Goal: Task Accomplishment & Management: Use online tool/utility

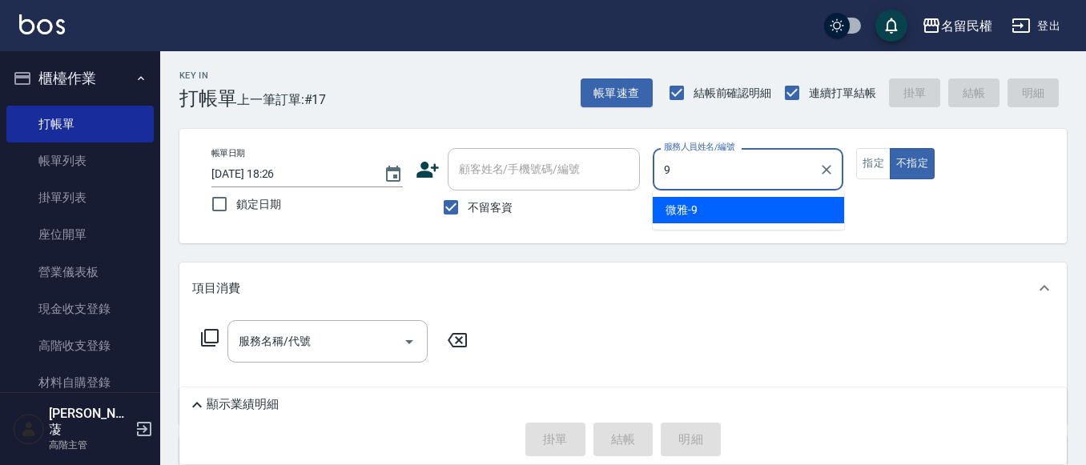
type input "9\"
click at [890, 148] on button "不指定" at bounding box center [912, 163] width 45 height 31
type button "false"
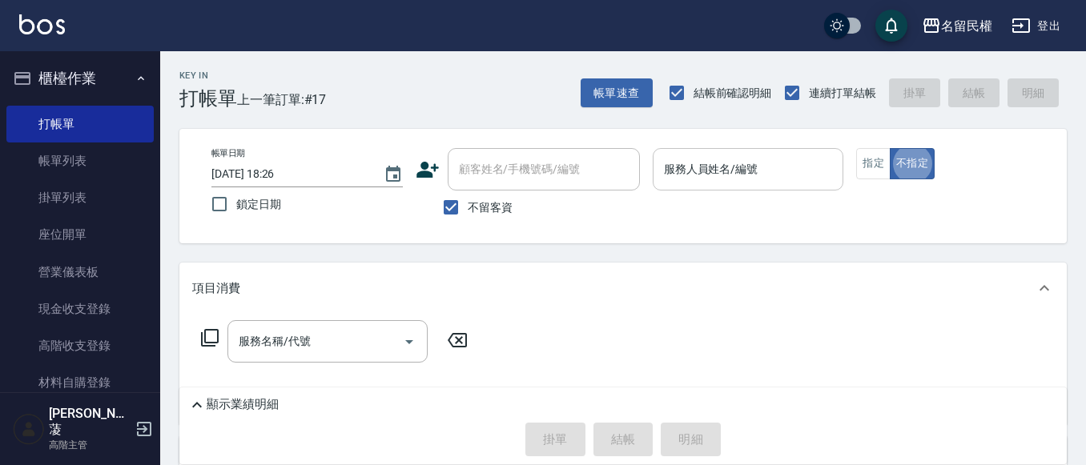
click at [733, 183] on input "服務人員姓名/編號" at bounding box center [748, 169] width 177 height 28
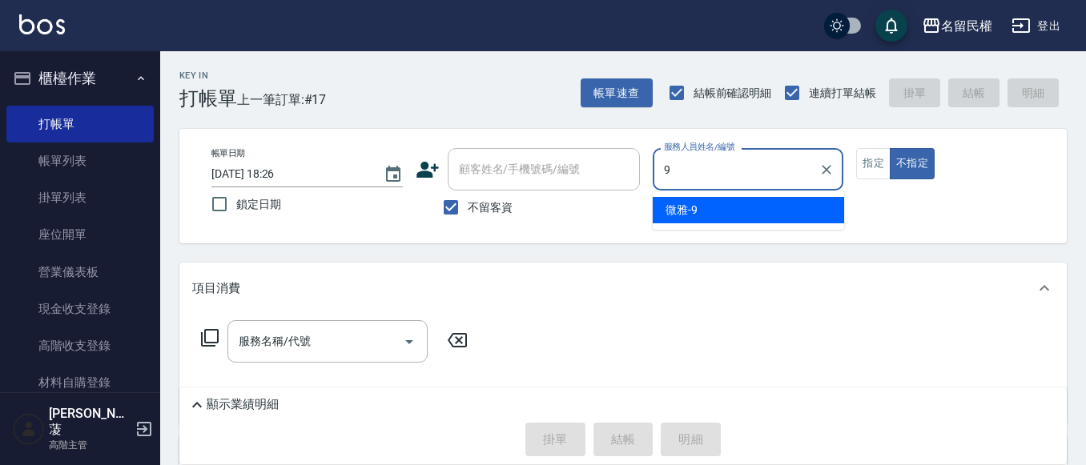
type input "微雅-9"
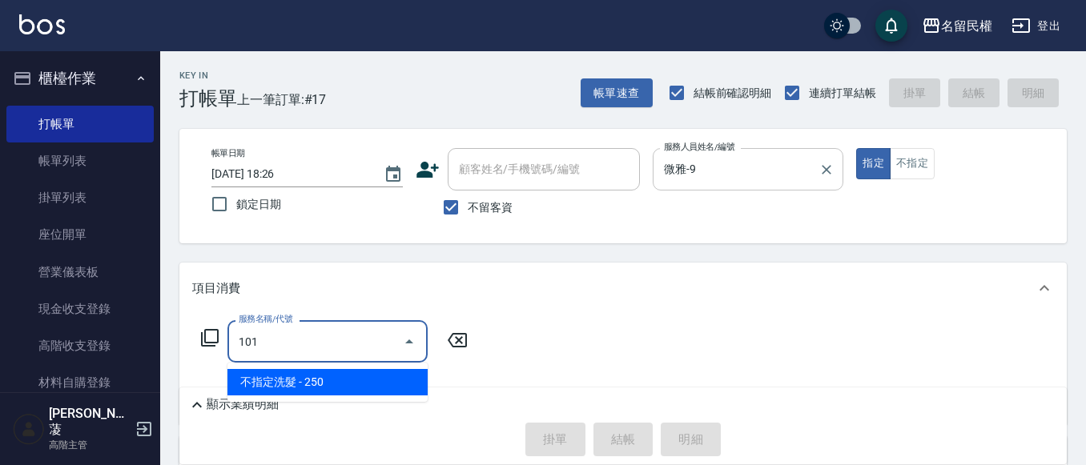
type input "不指定洗髮(101)"
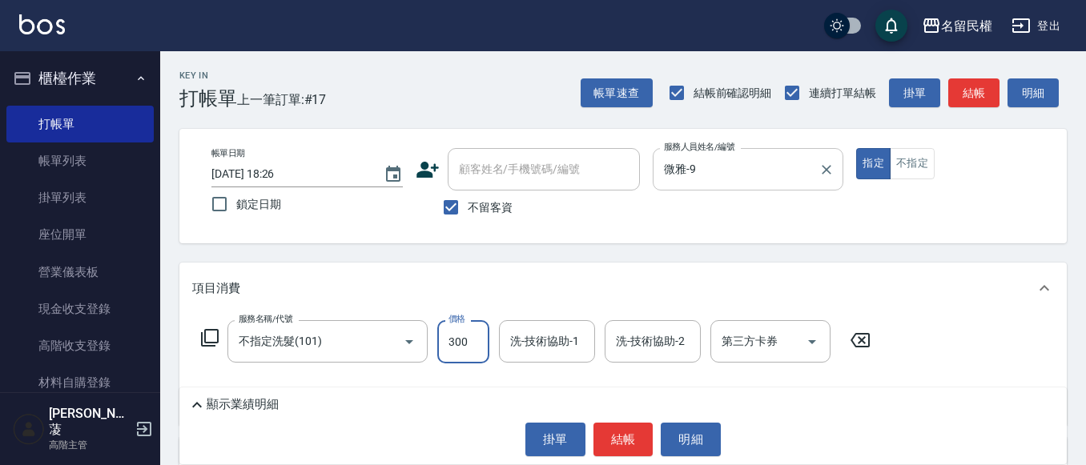
type input "300"
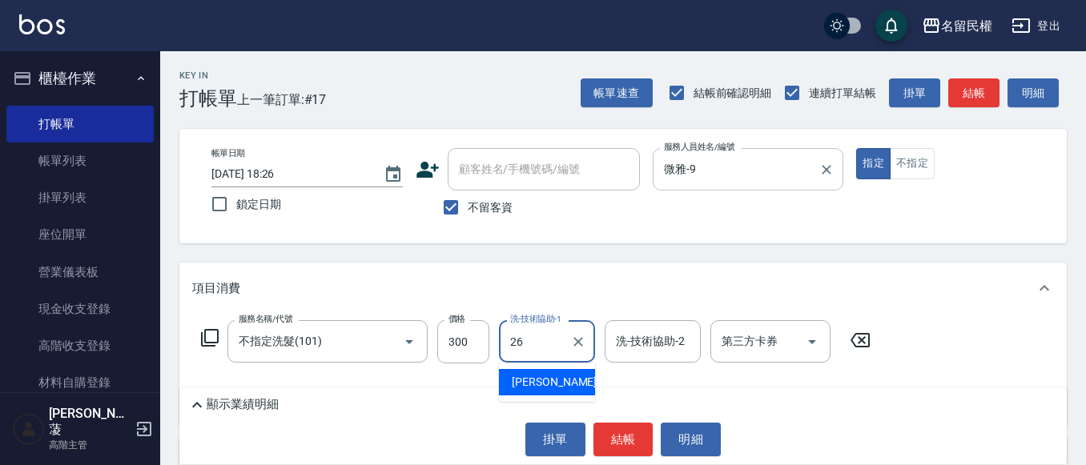
type input "沅莘-26"
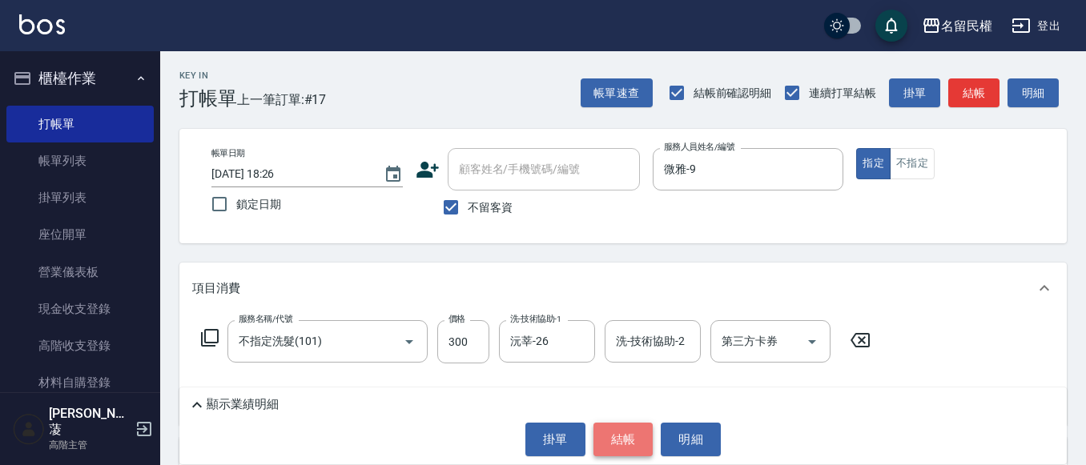
click at [608, 431] on button "結帳" at bounding box center [623, 440] width 60 height 34
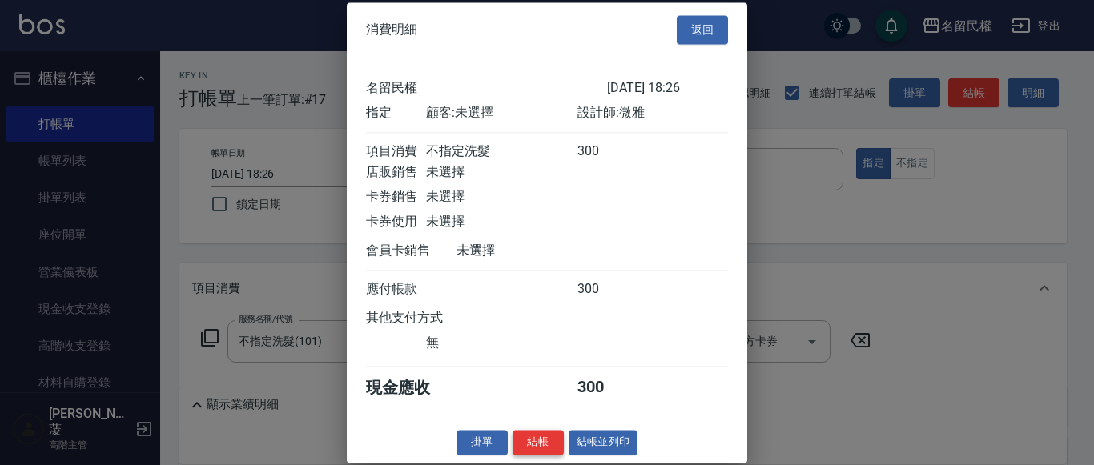
click at [541, 455] on button "結帳" at bounding box center [537, 442] width 51 height 25
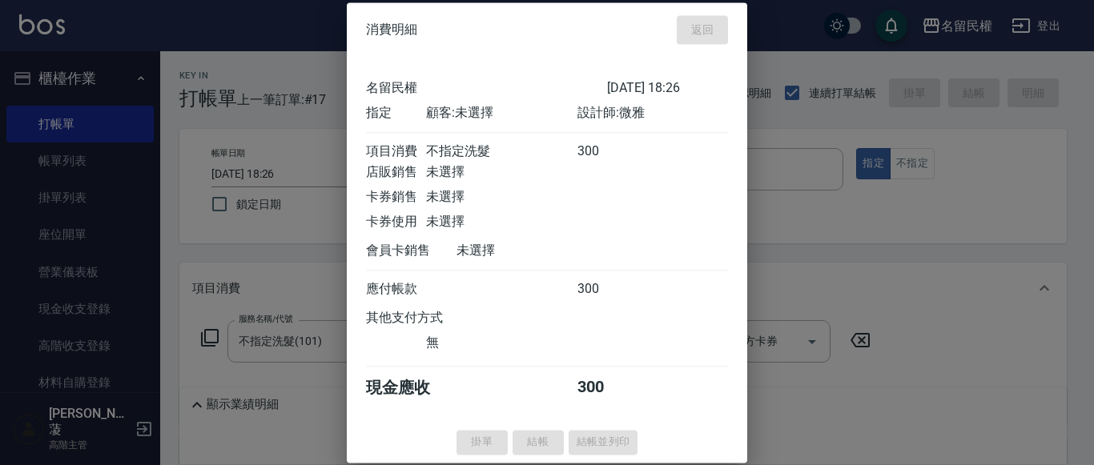
type input "[DATE] 19:13"
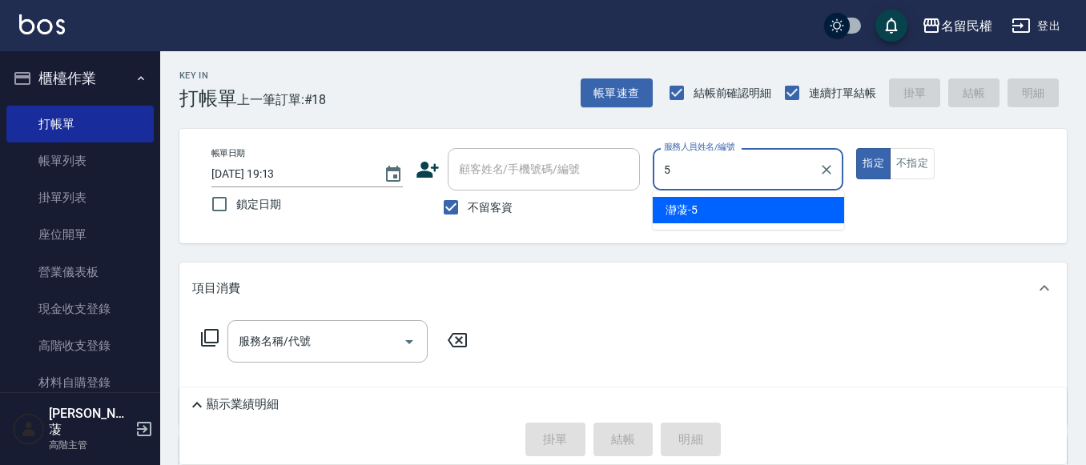
type input "瀞蓤-5"
type button "true"
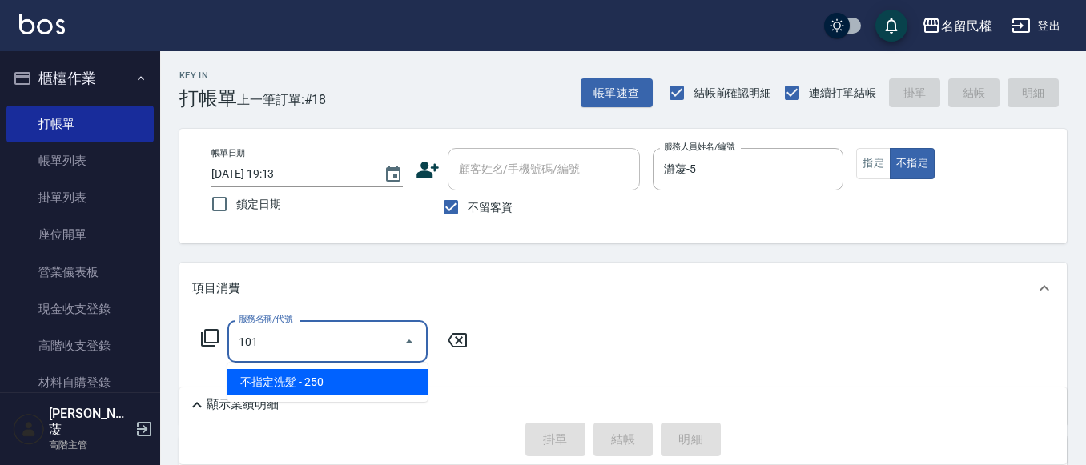
type input "不指定洗髮(101)"
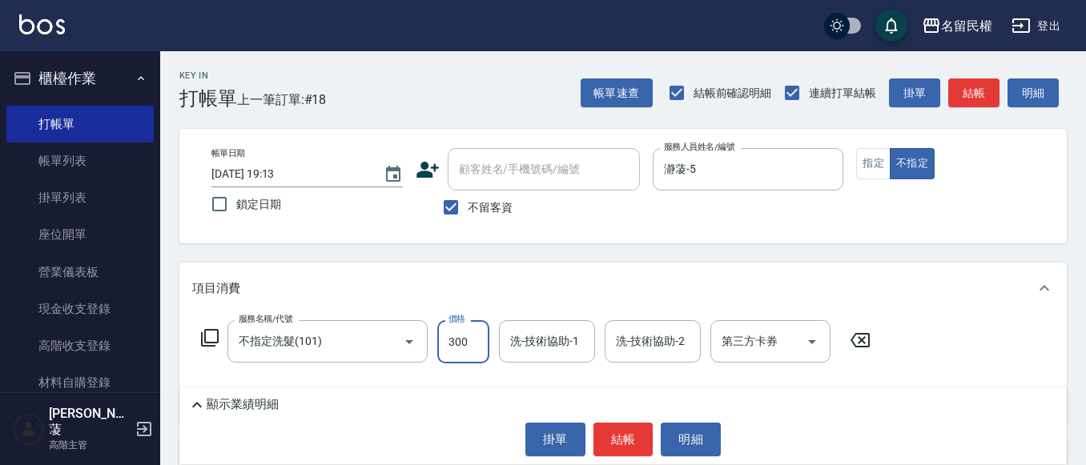
type input "300"
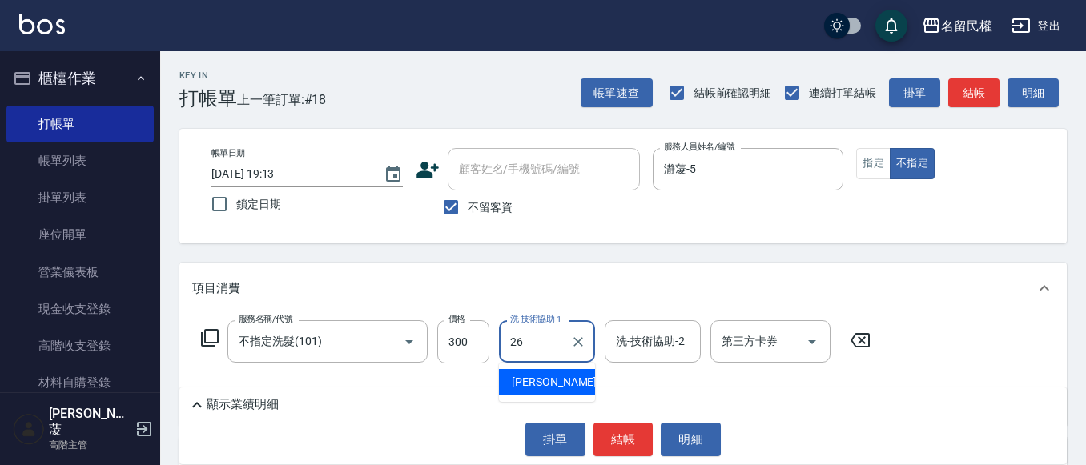
type input "沅莘-26"
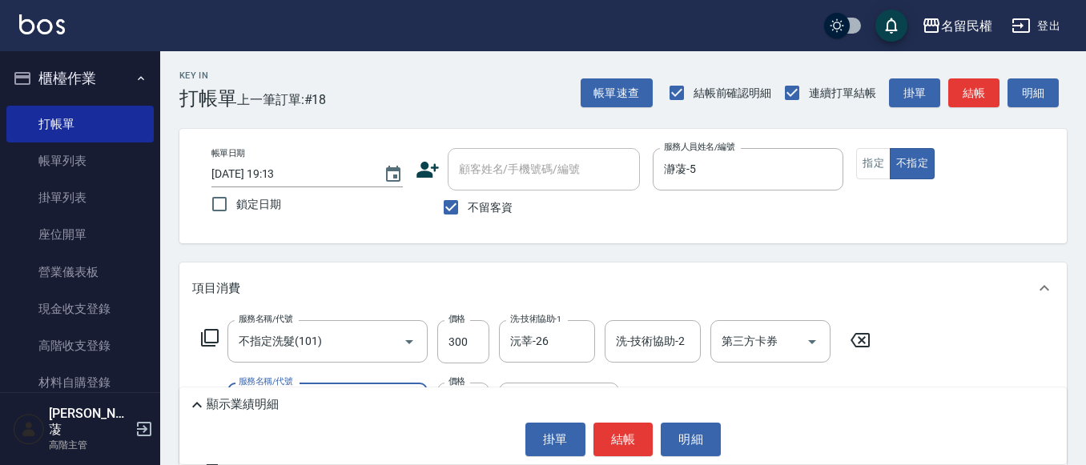
type input "[PERSON_NAME](701)"
type input "30"
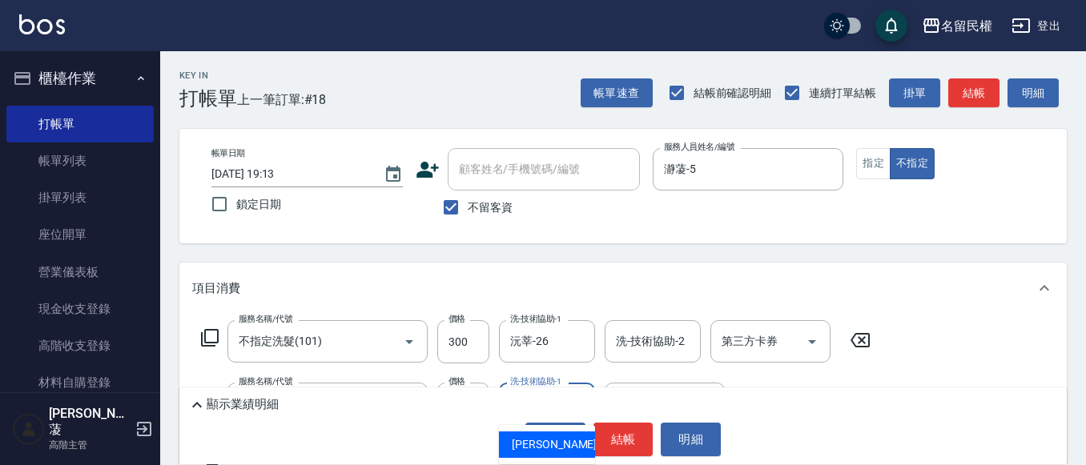
type input "沅莘-26"
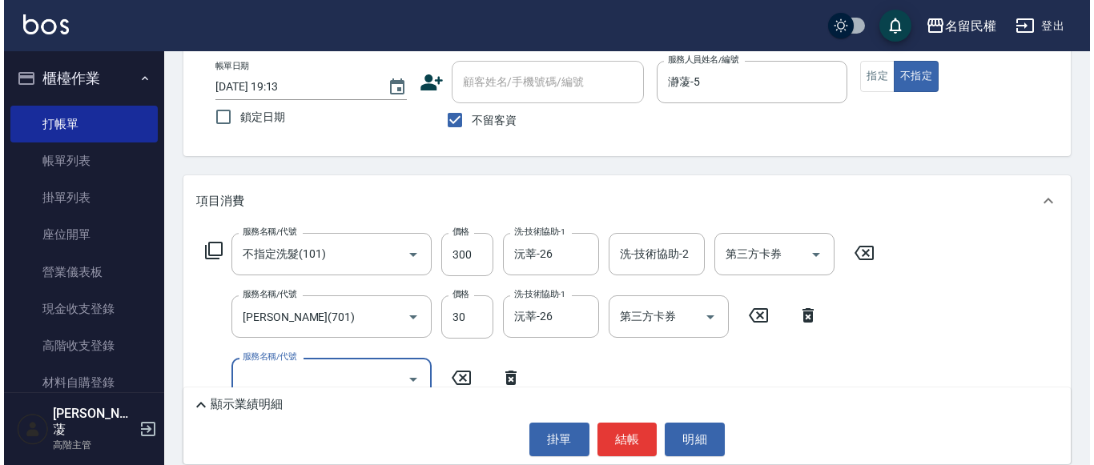
scroll to position [176, 0]
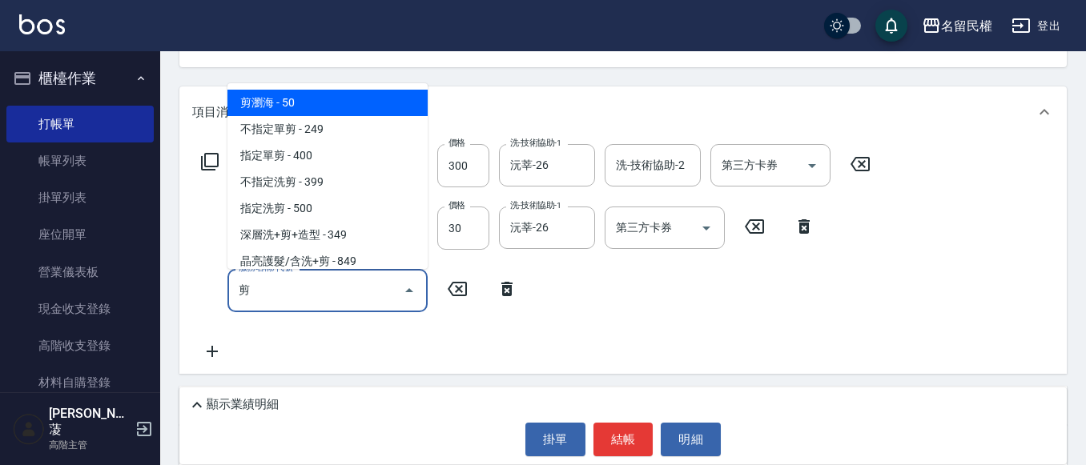
click at [372, 95] on span "剪瀏海 - 50" at bounding box center [327, 103] width 200 height 26
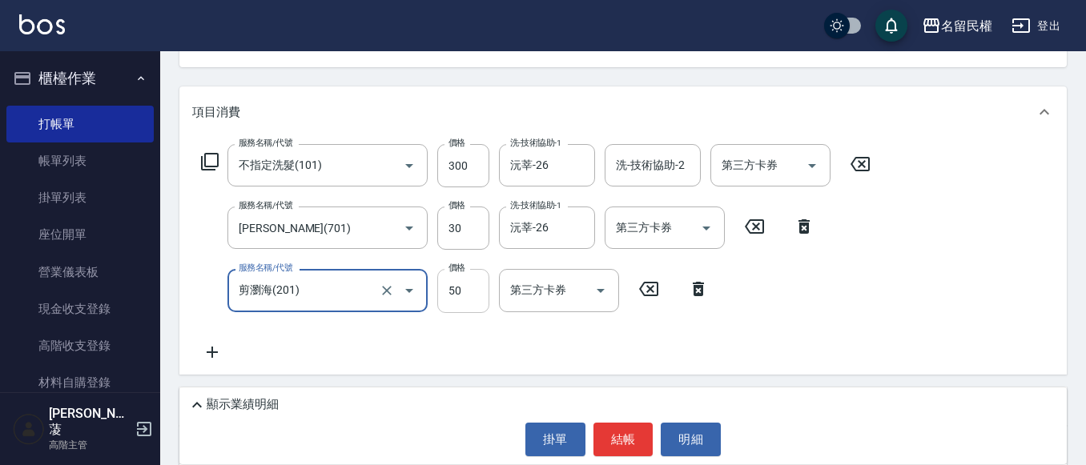
type input "剪瀏海(201)"
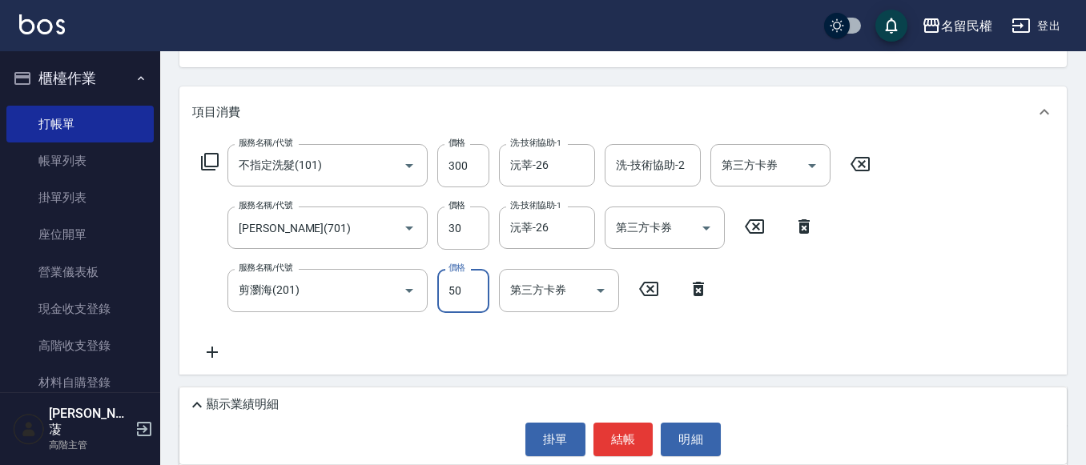
click at [477, 288] on input "50" at bounding box center [463, 290] width 52 height 43
type input "100"
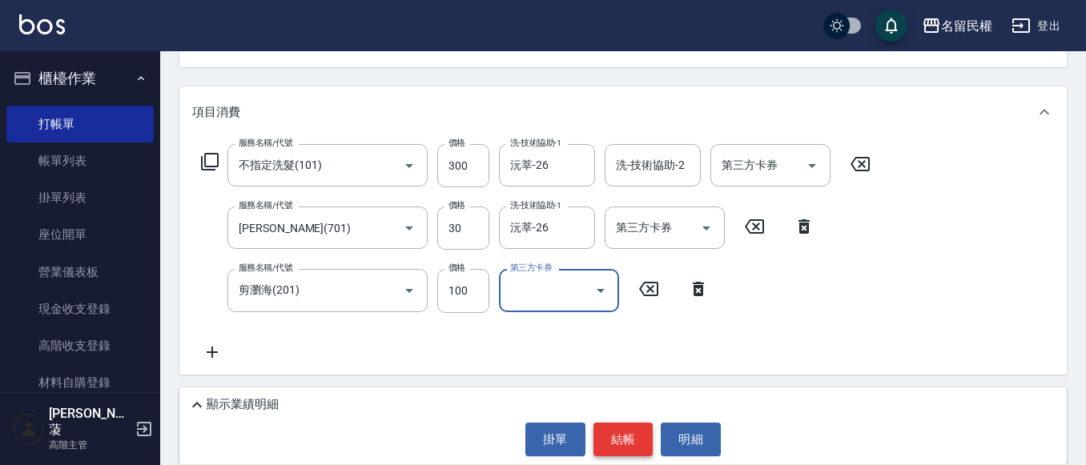
click at [606, 437] on button "結帳" at bounding box center [623, 440] width 60 height 34
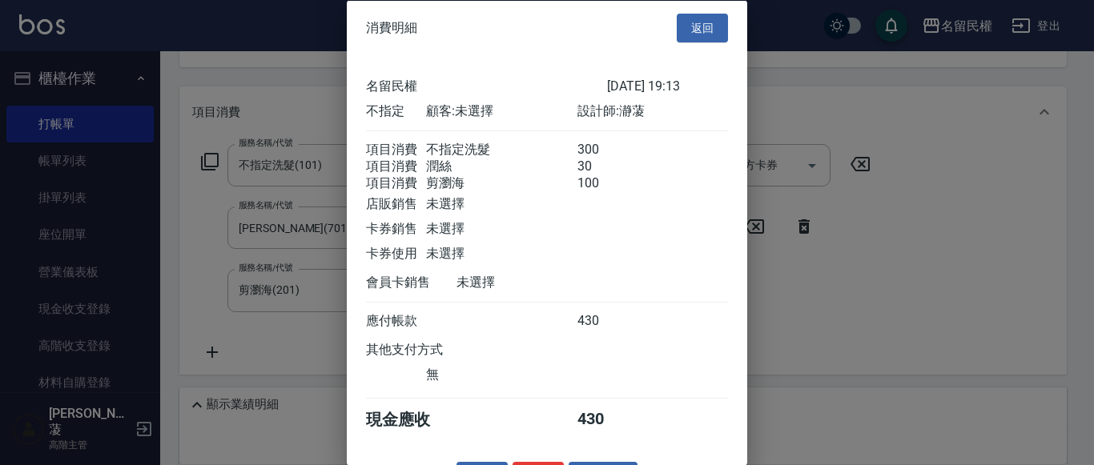
scroll to position [59, 0]
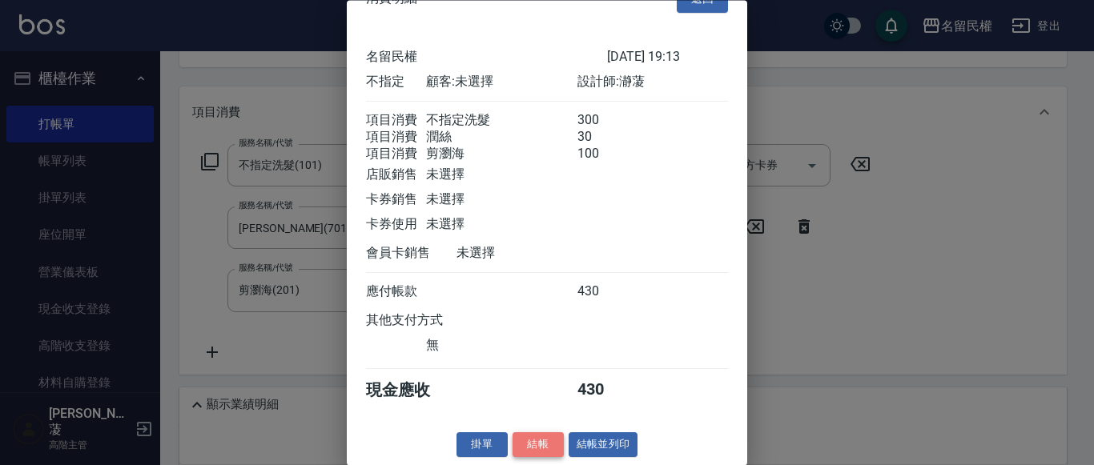
click at [551, 447] on button "結帳" at bounding box center [537, 445] width 51 height 25
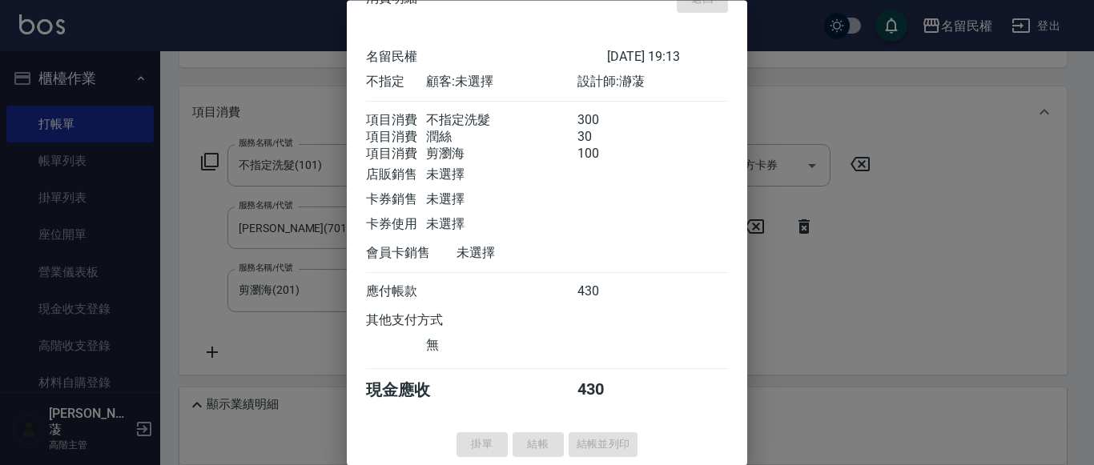
type input "[DATE] 19:14"
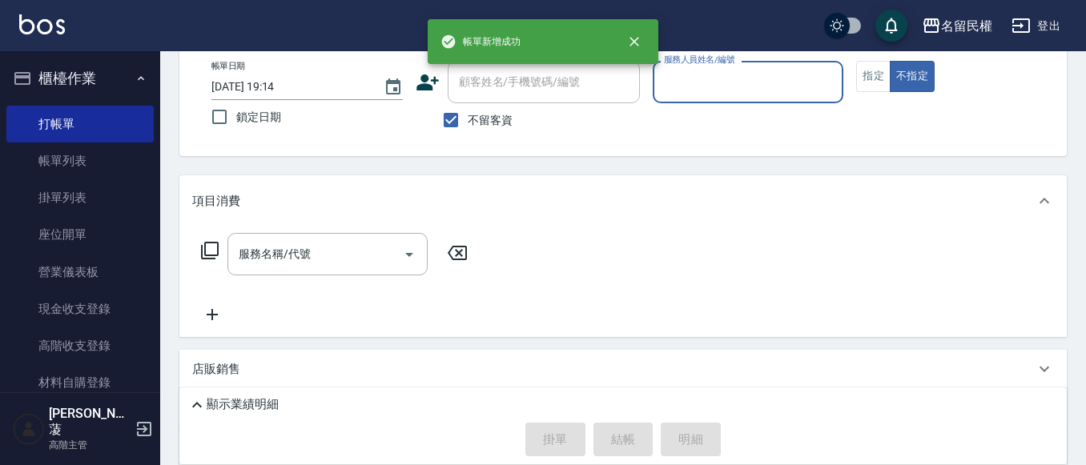
scroll to position [0, 0]
